Goal: Task Accomplishment & Management: Use online tool/utility

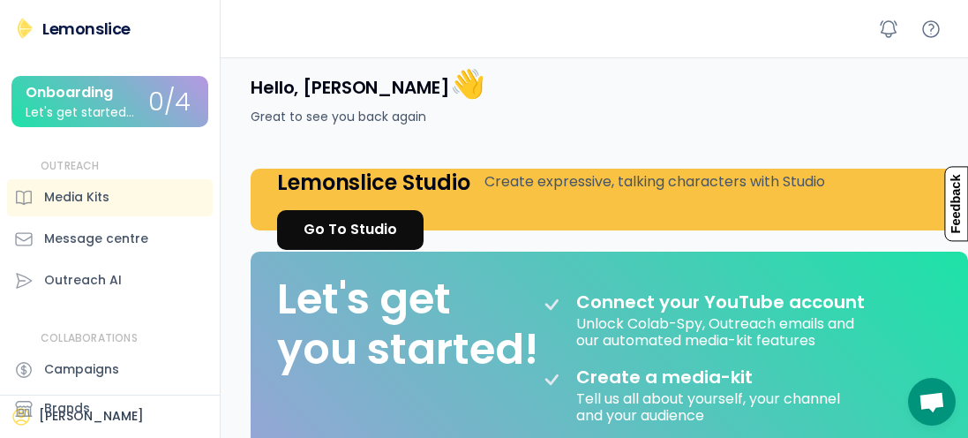
click at [87, 99] on div "Onboarding" at bounding box center [69, 93] width 87 height 16
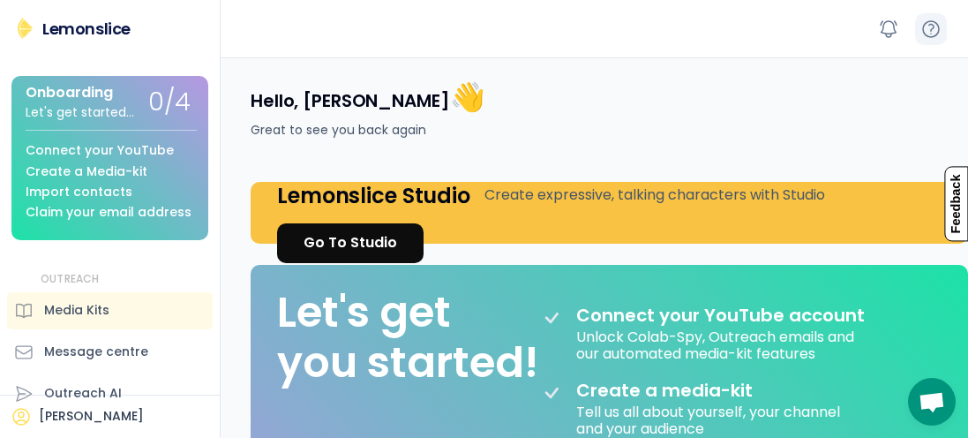
click at [927, 32] on icon at bounding box center [931, 29] width 21 height 21
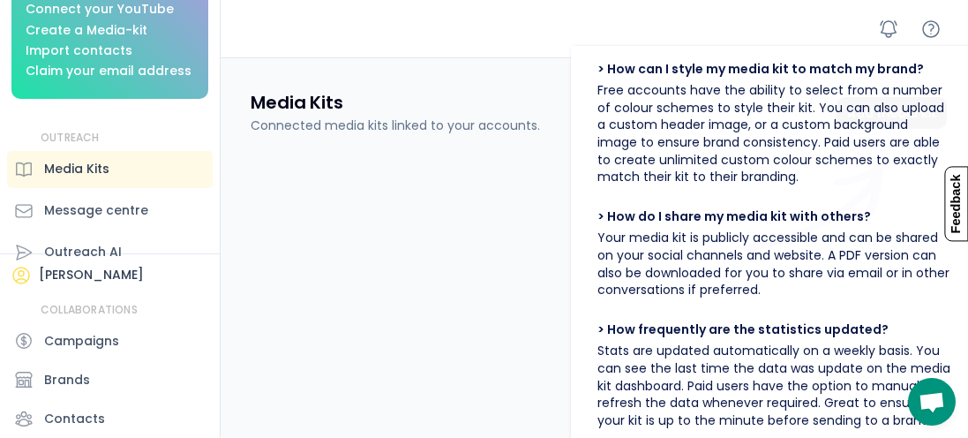
scroll to position [222, 0]
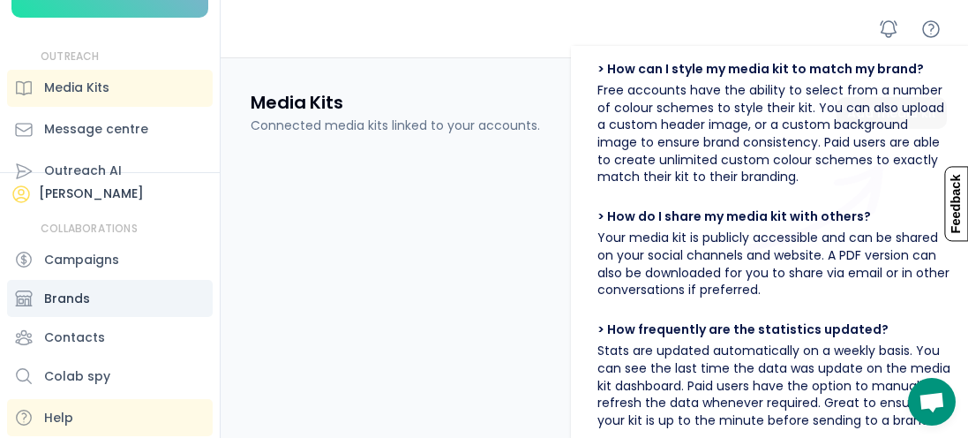
click at [56, 298] on div "Brands" at bounding box center [67, 299] width 46 height 19
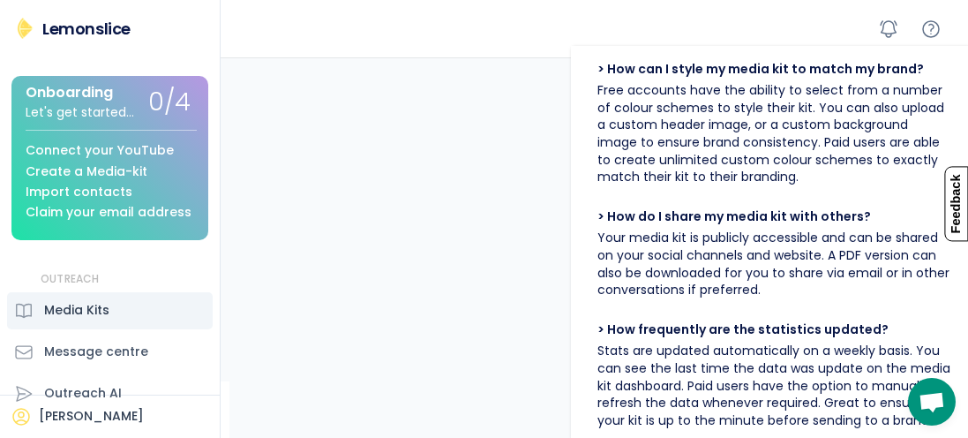
click at [69, 309] on div "Media Kits" at bounding box center [76, 310] width 65 height 19
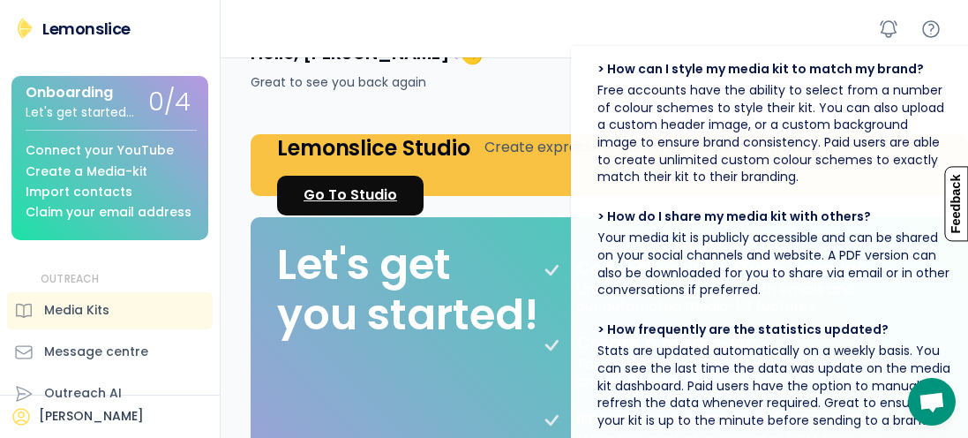
scroll to position [31, 0]
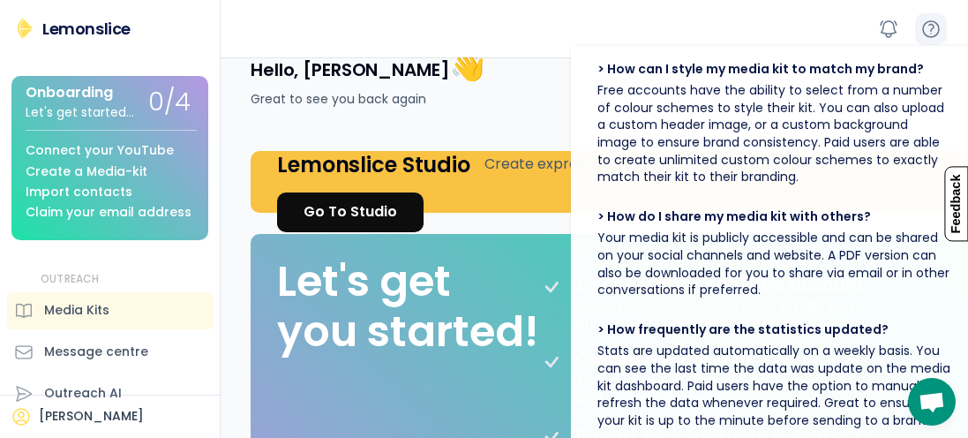
click at [931, 32] on icon at bounding box center [931, 29] width 21 height 21
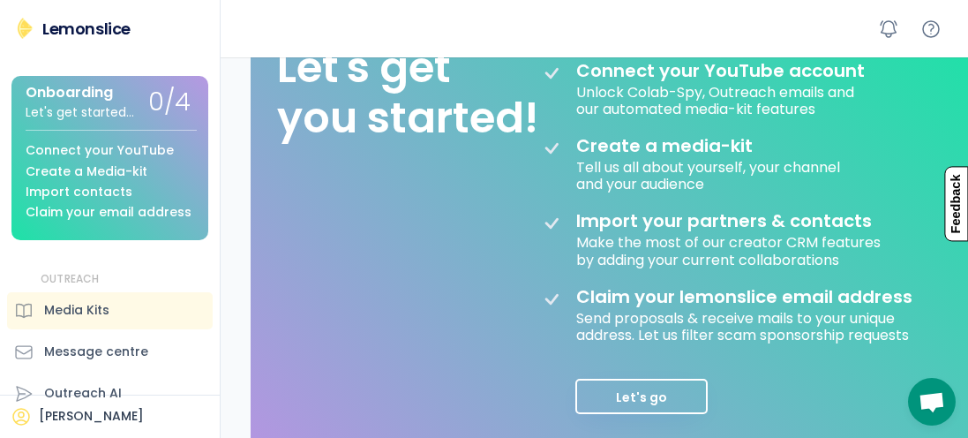
scroll to position [261, 0]
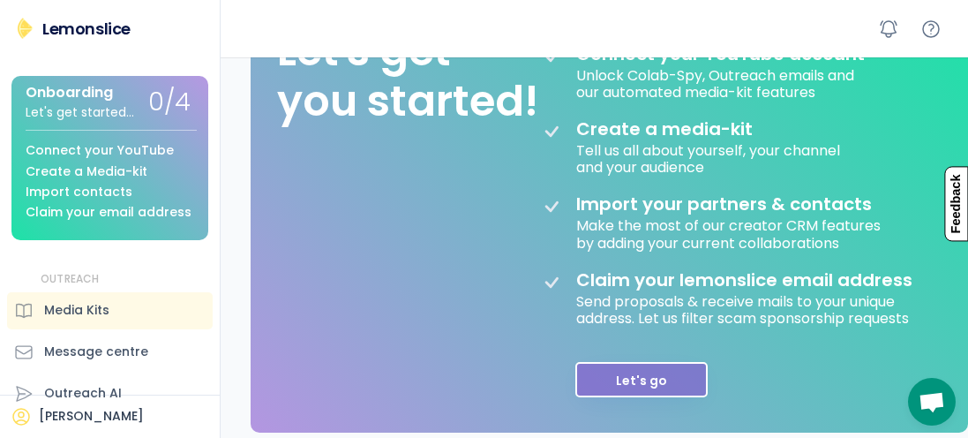
click at [618, 384] on button "Let's go" at bounding box center [641, 379] width 132 height 35
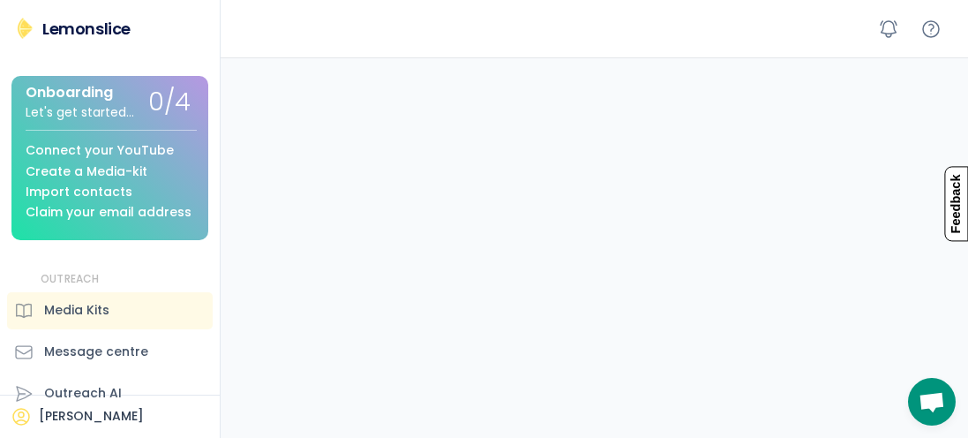
scroll to position [678, 0]
click at [79, 355] on div "Message centre" at bounding box center [96, 351] width 104 height 19
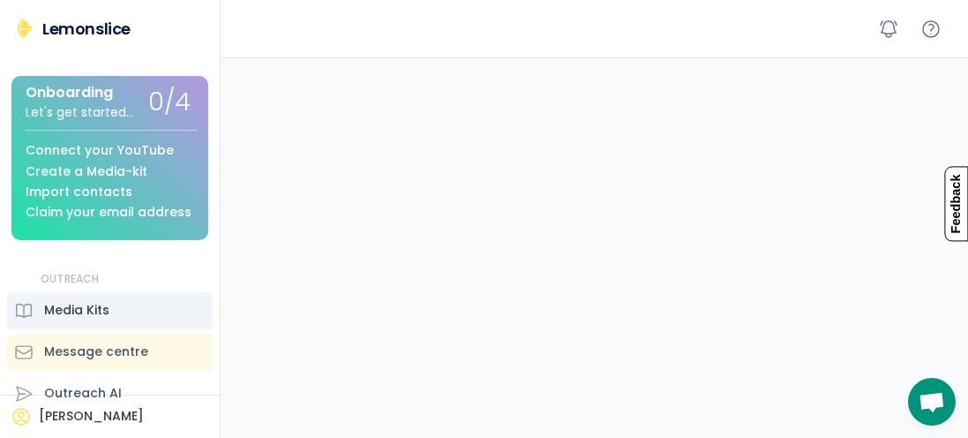
click at [79, 321] on div "Media Kits" at bounding box center [110, 310] width 206 height 37
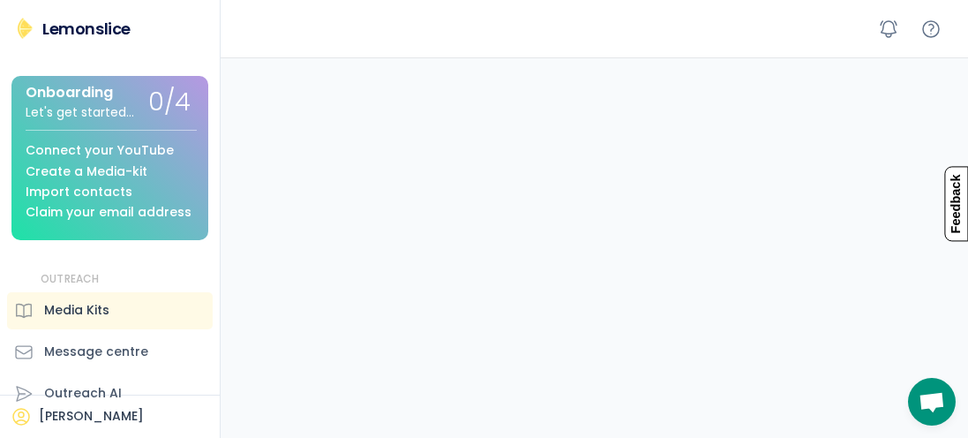
click at [79, 313] on div "Media Kits" at bounding box center [76, 310] width 65 height 19
click at [73, 147] on div "Connect your YouTube" at bounding box center [100, 150] width 148 height 13
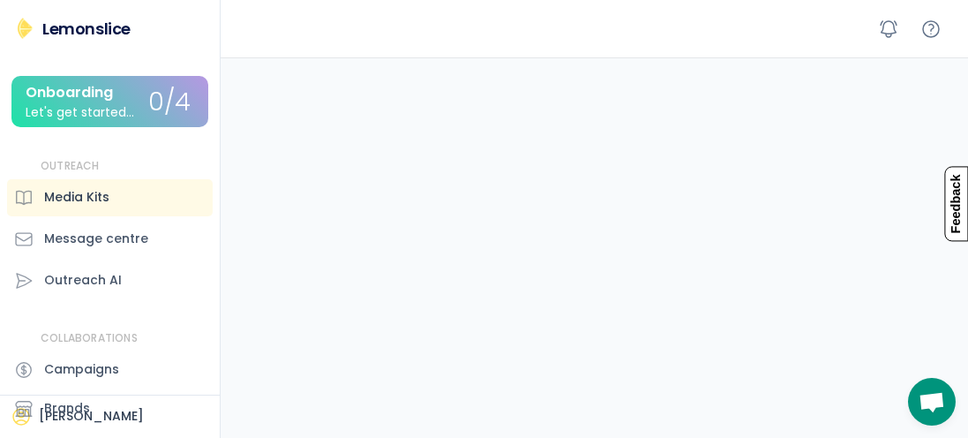
scroll to position [336, 0]
click at [155, 119] on div "0/4" at bounding box center [174, 102] width 53 height 35
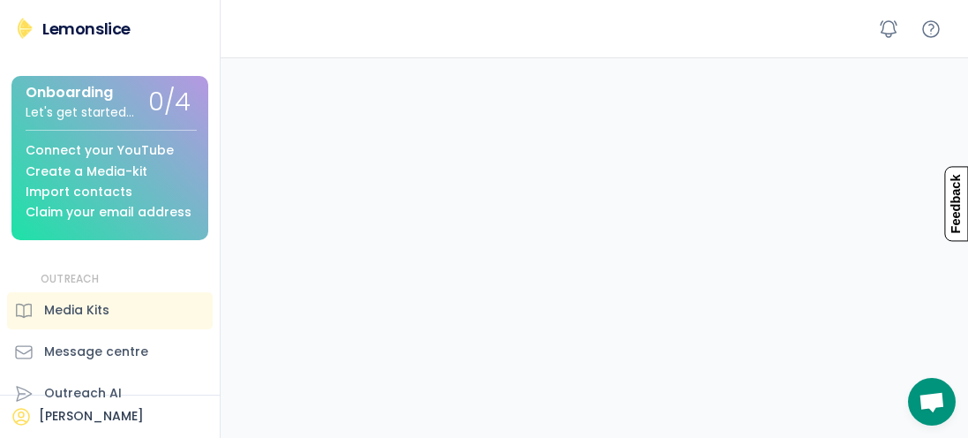
click at [117, 156] on div "Connect your YouTube" at bounding box center [100, 150] width 148 height 13
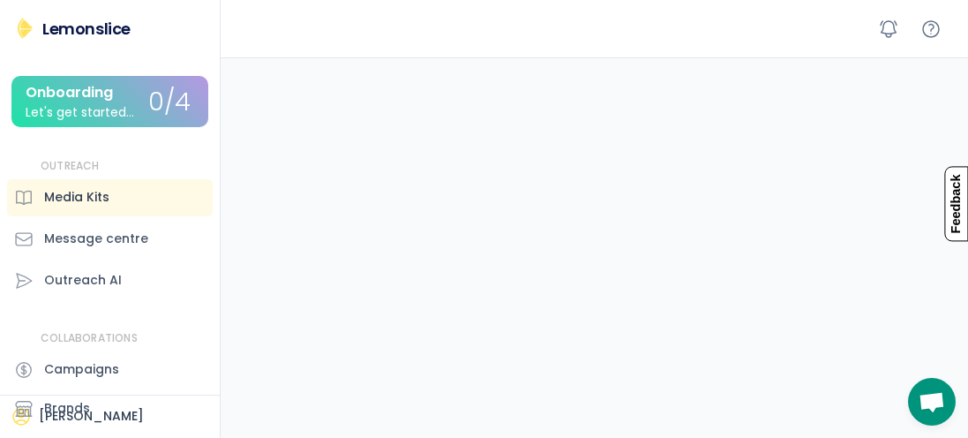
click at [71, 200] on div "Media Kits" at bounding box center [76, 197] width 65 height 19
click at [77, 113] on div "Let's get started..." at bounding box center [80, 112] width 109 height 13
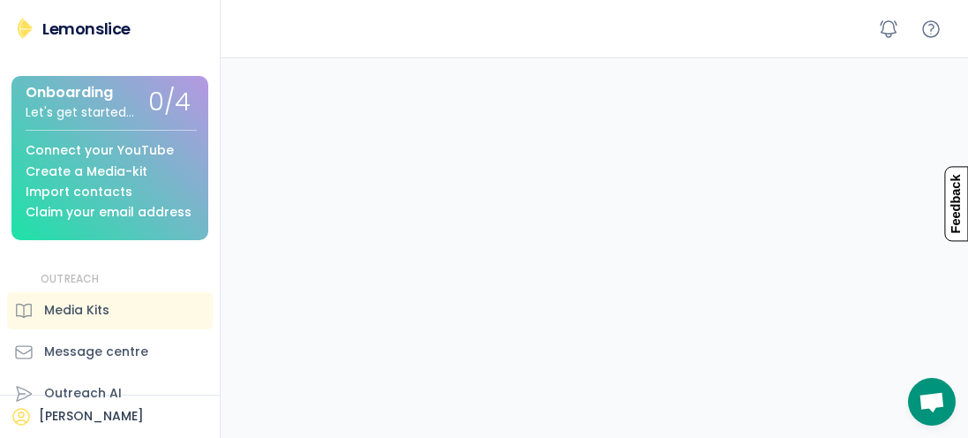
click at [58, 195] on div "Import contacts" at bounding box center [79, 191] width 107 height 13
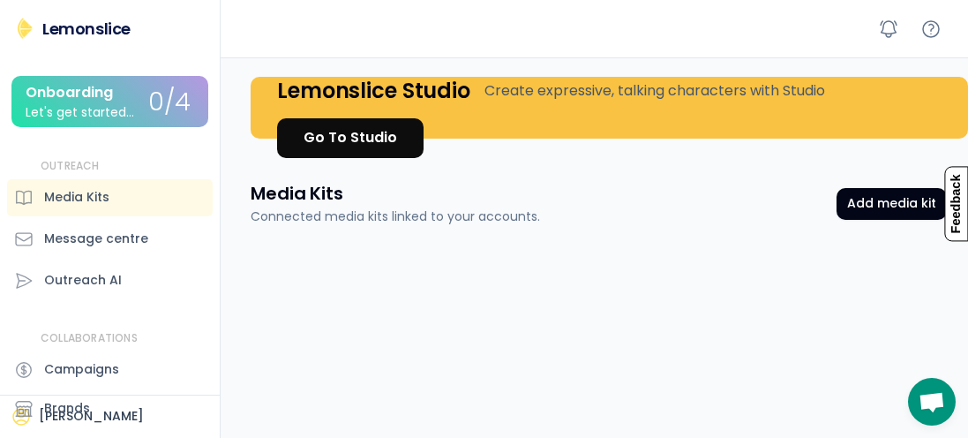
scroll to position [0, 0]
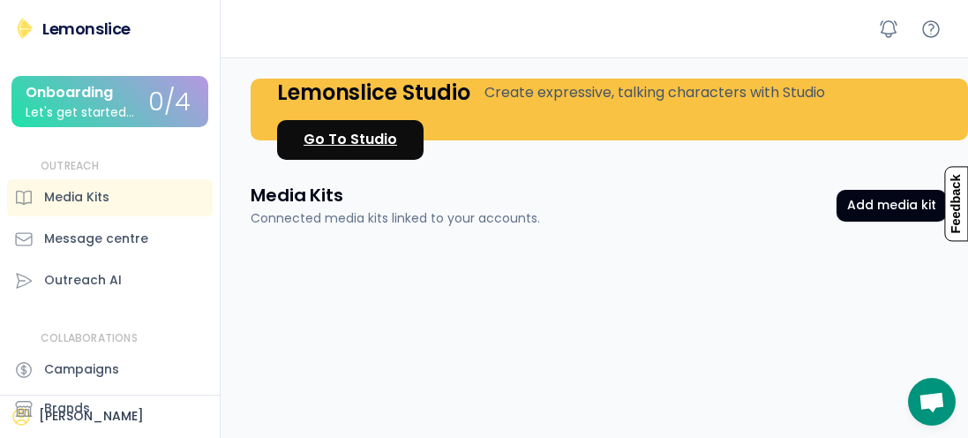
click at [326, 133] on div "Go To Studio" at bounding box center [351, 139] width 94 height 21
